Goal: Task Accomplishment & Management: Manage account settings

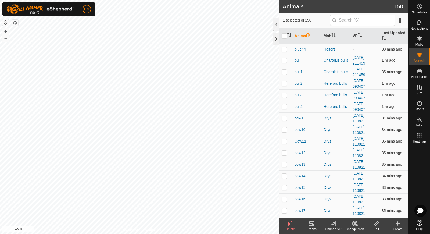
click at [276, 38] on div at bounding box center [276, 38] width 6 height 13
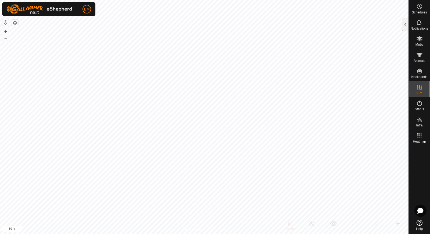
checkbox input "false"
checkbox input "true"
checkbox input "false"
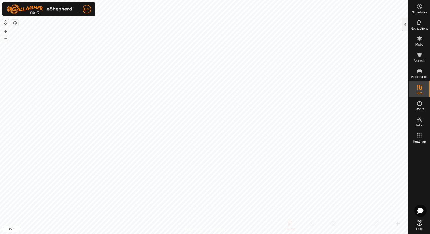
checkbox input "true"
click at [405, 19] on div at bounding box center [405, 24] width 6 height 13
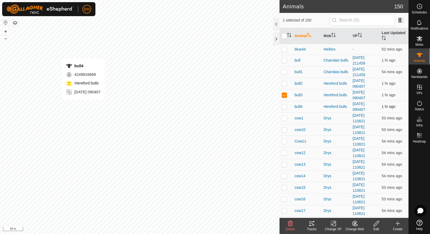
checkbox input "false"
checkbox input "true"
checkbox input "false"
click at [163, 0] on html "BM Schedules Notifications Mobs Animals Neckbands VPs Status Infra Heatmap Help…" at bounding box center [215, 117] width 430 height 234
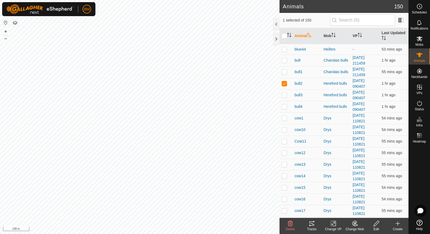
click at [78, 9] on div "BM Schedules Notifications Mobs Animals Neckbands VPs Status Infra Heatmap Help…" at bounding box center [215, 117] width 430 height 234
